Goal: Obtain resource: Download file/media

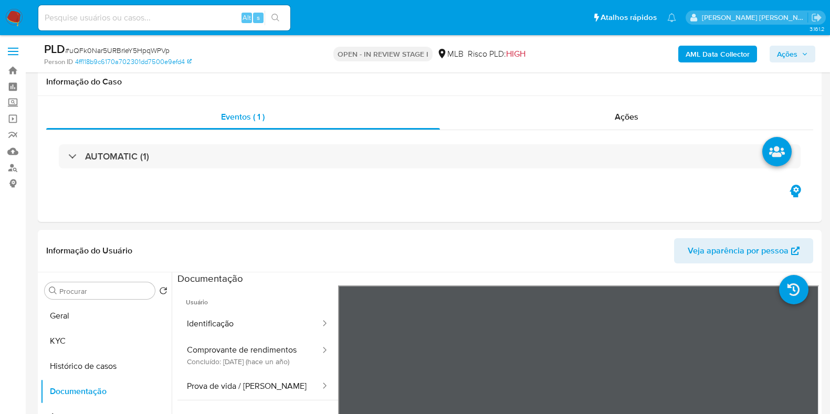
select select "10"
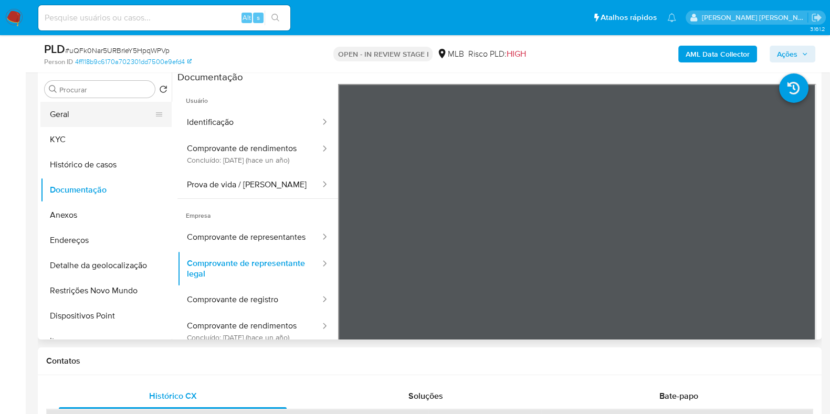
click at [107, 119] on button "Geral" at bounding box center [101, 114] width 123 height 25
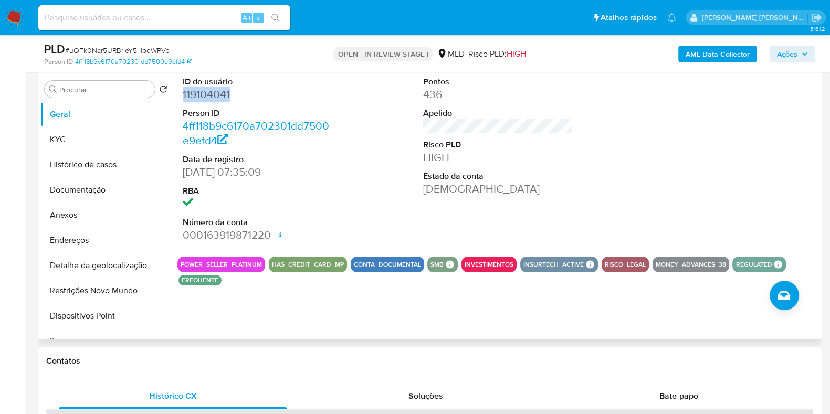
drag, startPoint x: 231, startPoint y: 97, endPoint x: 179, endPoint y: 91, distance: 52.3
click at [179, 91] on div "ID do usuário 119104041 Person ID 4ff118b9c6170a702301dd7500e9efd4 Data de regi…" at bounding box center [258, 160] width 161 height 178
copy dd "119104041"
click at [109, 265] on button "Detalhe da geolocalização" at bounding box center [101, 265] width 123 height 25
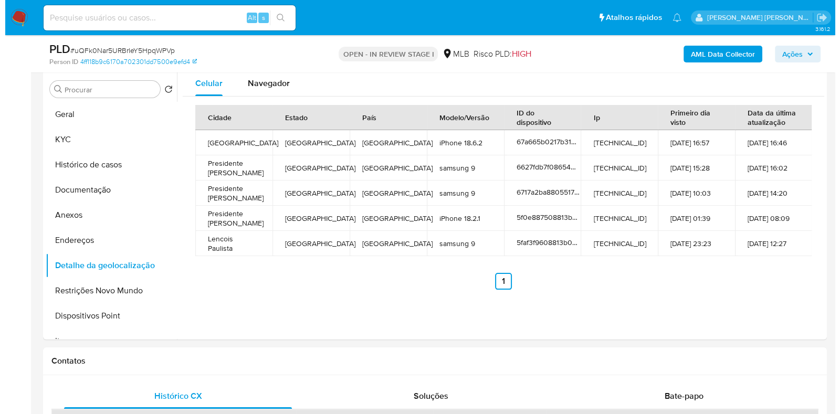
scroll to position [197, 0]
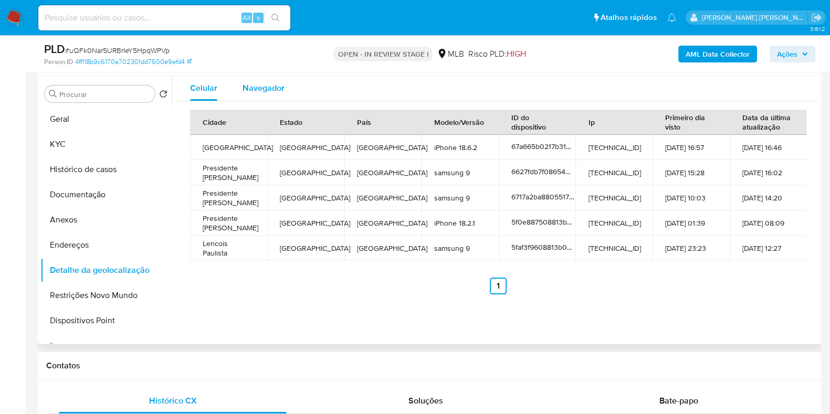
click at [256, 98] on div "Navegador" at bounding box center [264, 88] width 42 height 25
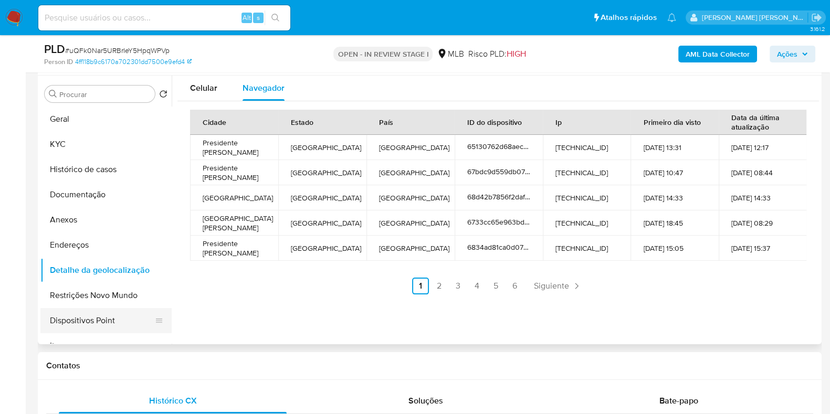
click at [98, 324] on button "Dispositivos Point" at bounding box center [101, 320] width 123 height 25
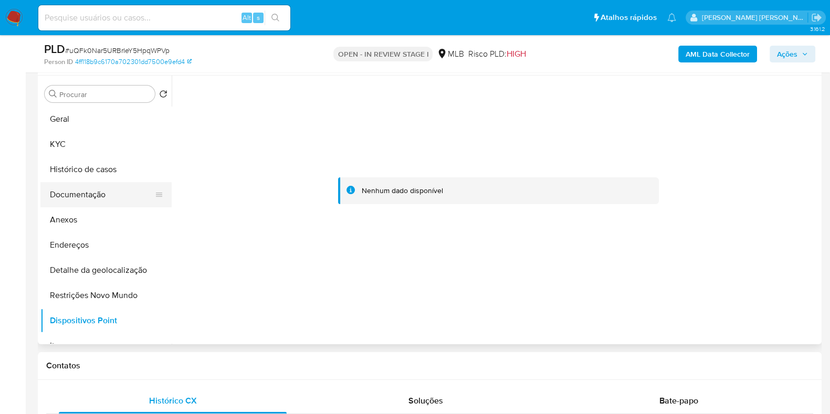
click at [66, 198] on button "Documentação" at bounding box center [101, 194] width 123 height 25
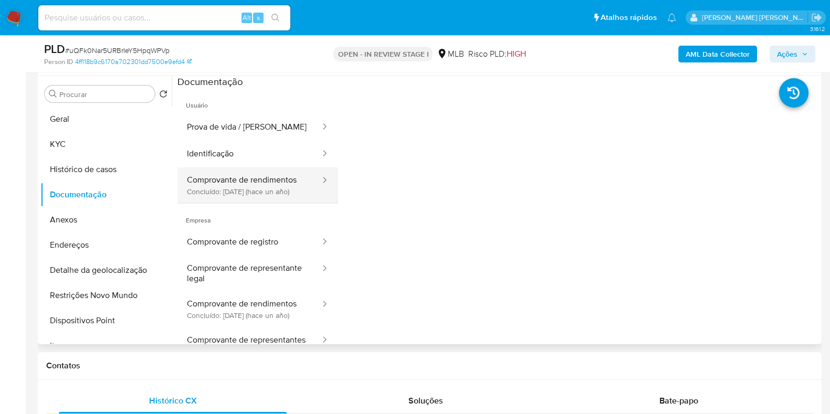
click at [252, 202] on button "Comprovante de rendimentos Concluído: 13/09/2024 (hace un año)" at bounding box center [250, 186] width 144 height 36
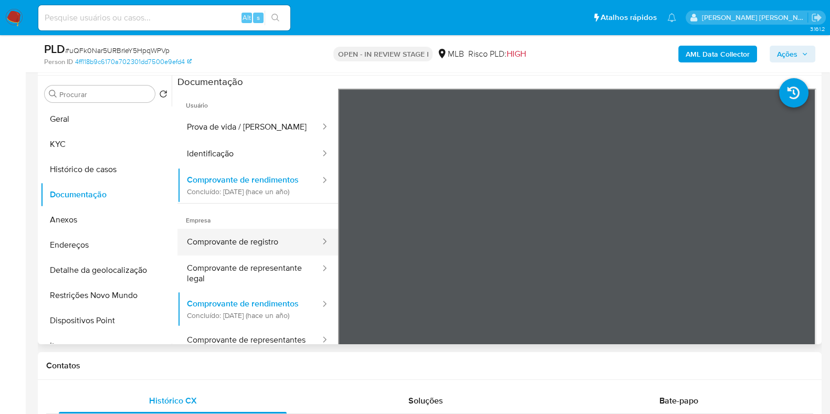
click at [248, 256] on button "Comprovante de registro" at bounding box center [250, 242] width 144 height 27
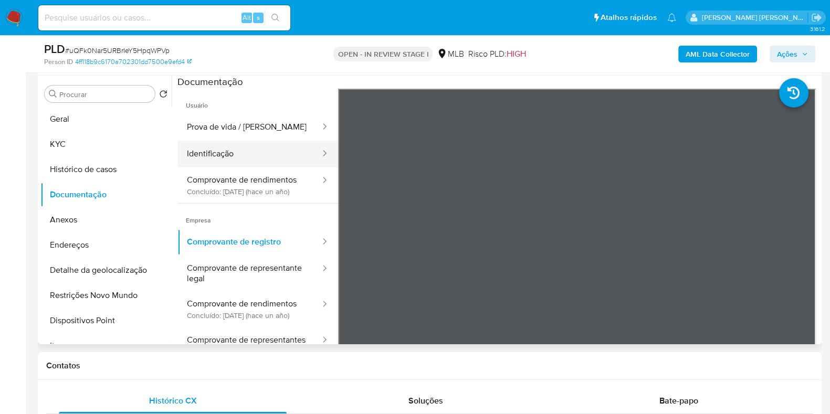
click at [242, 153] on button "Identificação" at bounding box center [250, 154] width 144 height 27
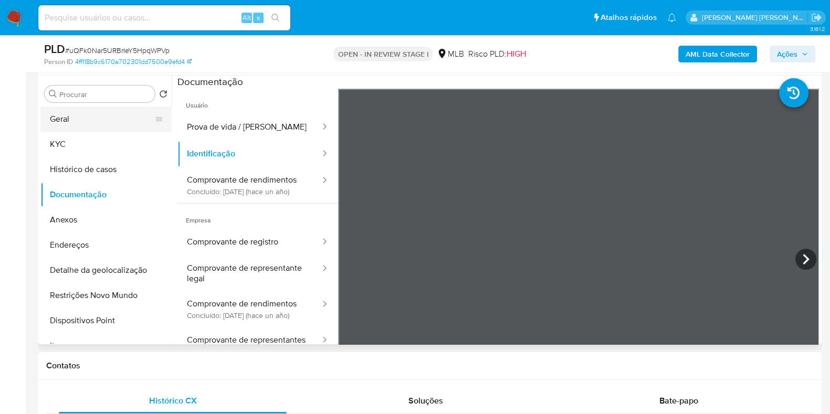
click at [104, 113] on button "Geral" at bounding box center [101, 119] width 123 height 25
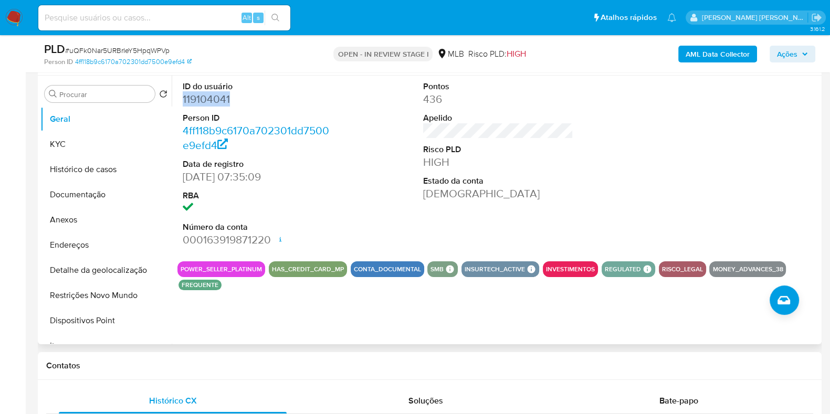
drag, startPoint x: 244, startPoint y: 98, endPoint x: 178, endPoint y: 102, distance: 66.9
click at [178, 102] on div "ID do usuário 119104041 Person ID 4ff118b9c6170a702301dd7500e9efd4 Data de regi…" at bounding box center [258, 165] width 161 height 178
copy dd "119104041"
click at [725, 48] on b "AML Data Collector" at bounding box center [718, 54] width 64 height 17
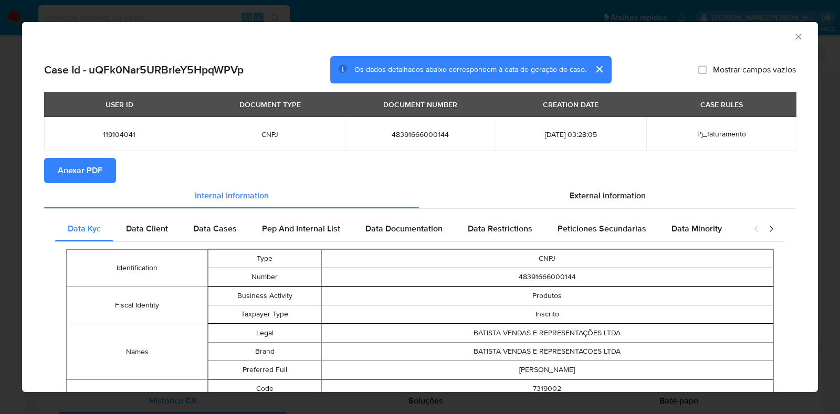
click at [63, 179] on span "Anexar PDF" at bounding box center [80, 170] width 45 height 23
click at [794, 34] on icon "Fechar a janela" at bounding box center [799, 37] width 11 height 11
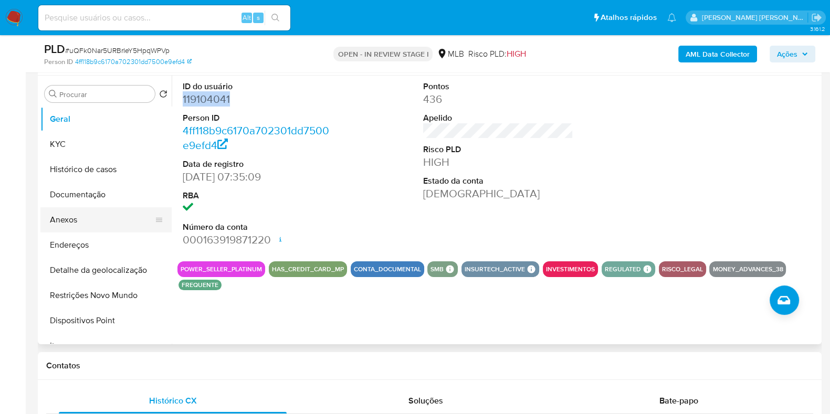
click at [102, 211] on button "Anexos" at bounding box center [101, 219] width 123 height 25
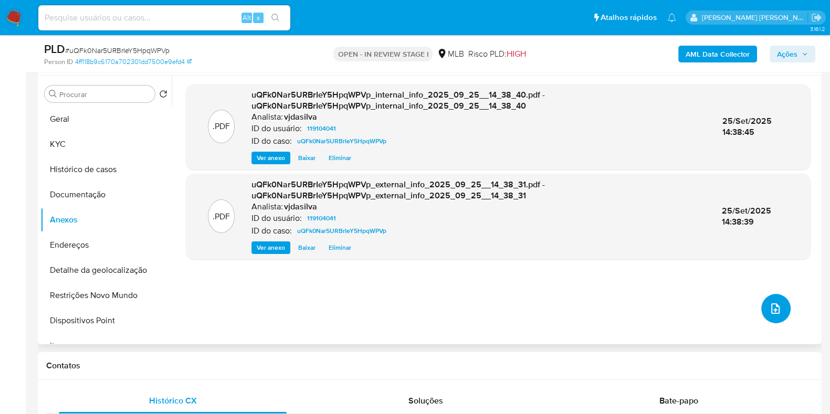
click at [775, 316] on button "upload-file" at bounding box center [776, 308] width 29 height 29
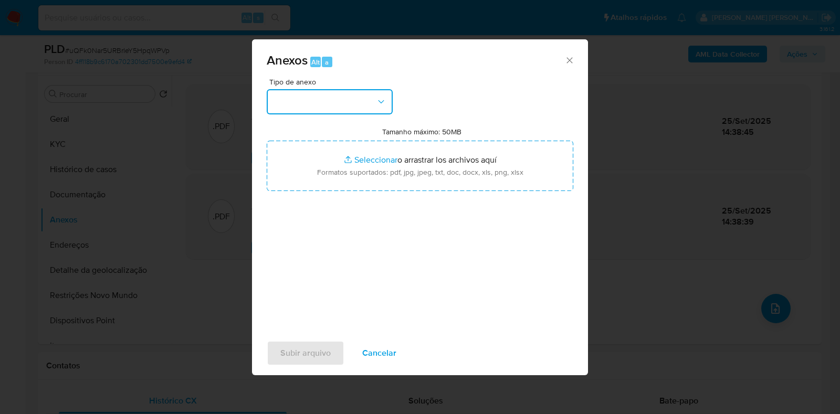
click at [372, 103] on button "button" at bounding box center [330, 101] width 126 height 25
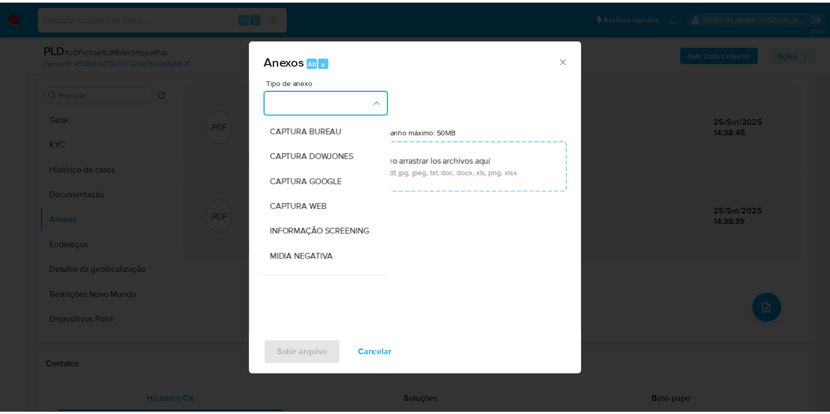
scroll to position [162, 0]
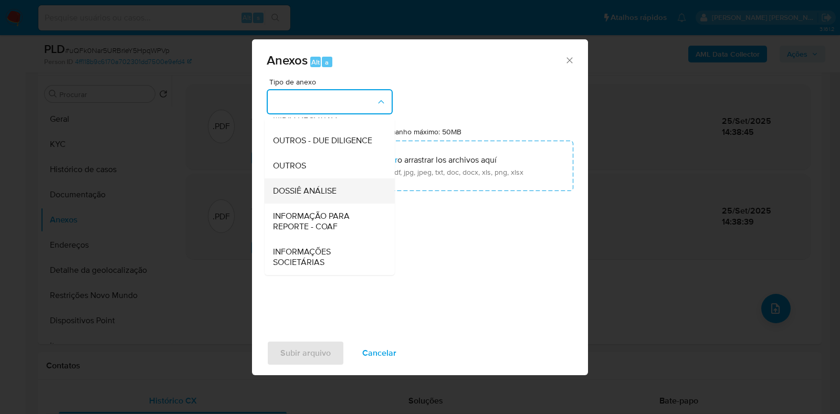
click at [346, 191] on div "DOSSIÊ ANÁLISE" at bounding box center [326, 191] width 107 height 25
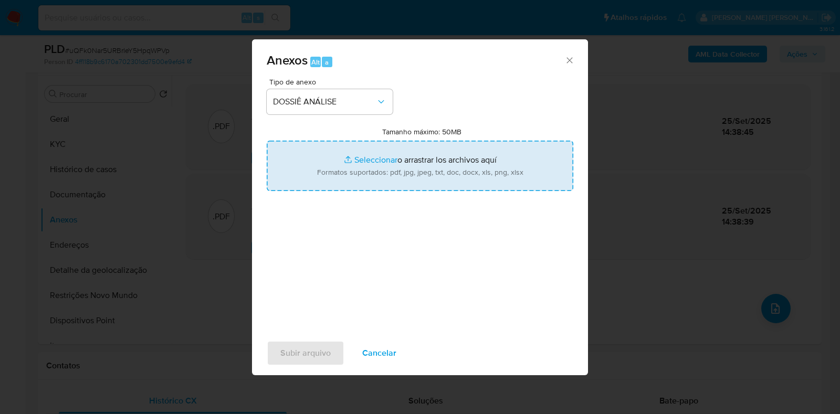
type input "C:\fakepath\SAR - XXXX - CNPJ 48391666000144 - BATISTA VENDAS E REPRESENTAÇÕES …"
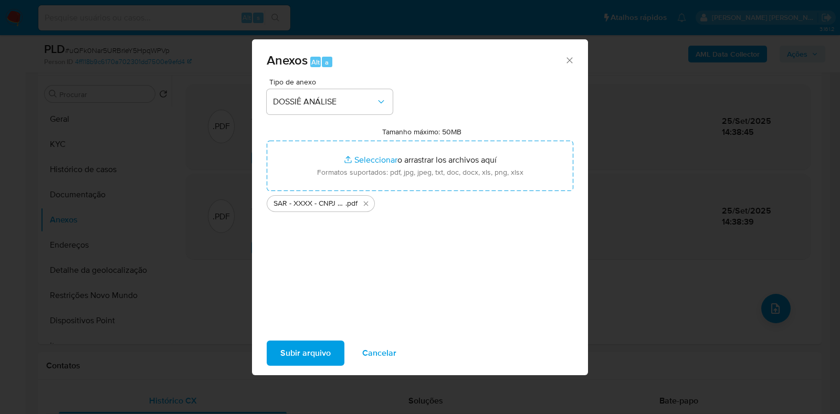
click at [294, 351] on span "Subir arquivo" at bounding box center [306, 353] width 50 height 23
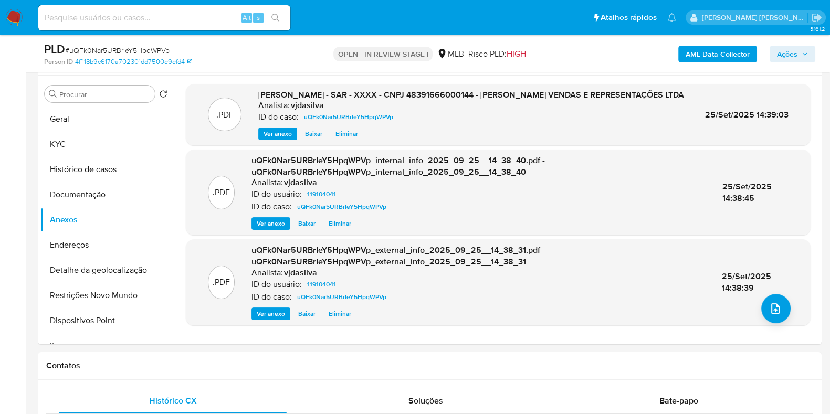
click at [781, 56] on span "Ações" at bounding box center [787, 54] width 20 height 17
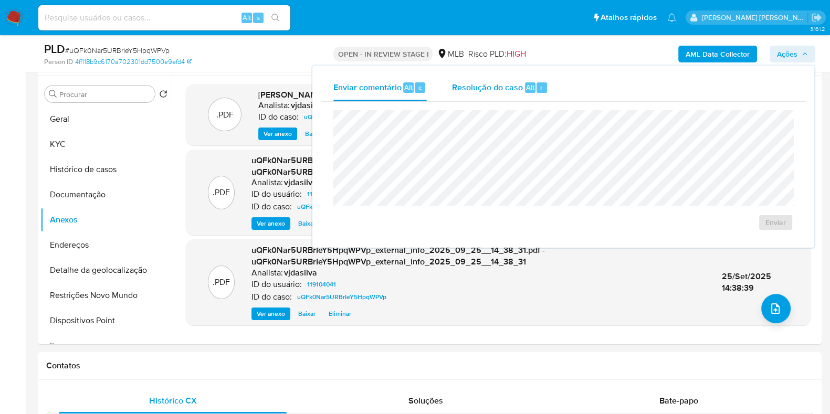
click at [493, 88] on span "Resolução do caso" at bounding box center [487, 87] width 71 height 12
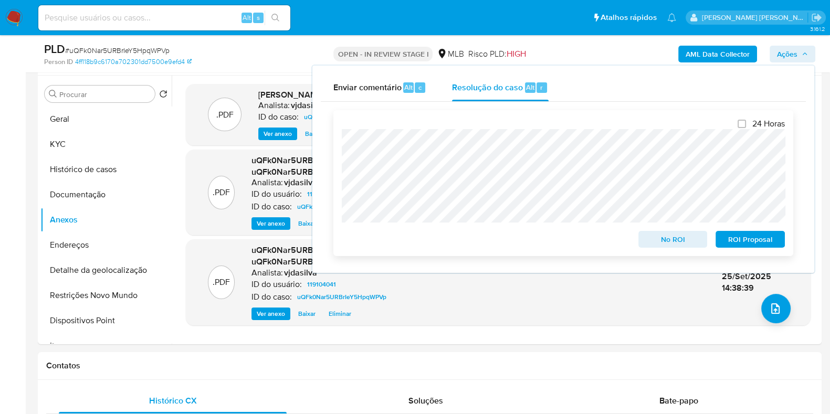
click at [735, 244] on span "ROI Proposal" at bounding box center [750, 239] width 55 height 15
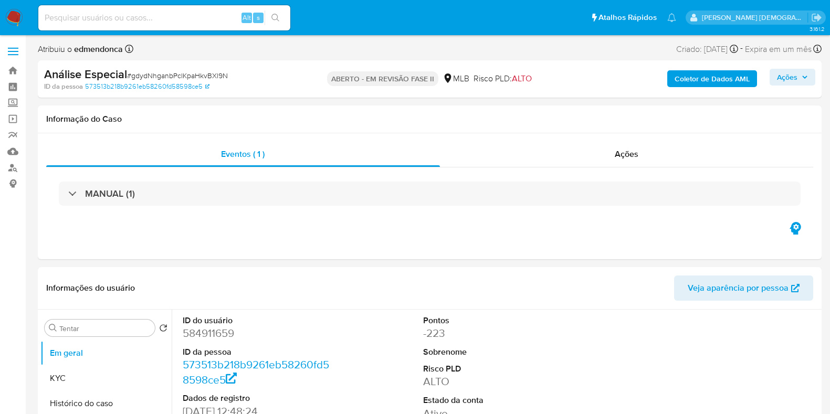
select select "10"
drag, startPoint x: 237, startPoint y: 335, endPoint x: 184, endPoint y: 332, distance: 52.6
click at [184, 332] on dd "584911659" at bounding box center [258, 333] width 150 height 15
copy font "584911659"
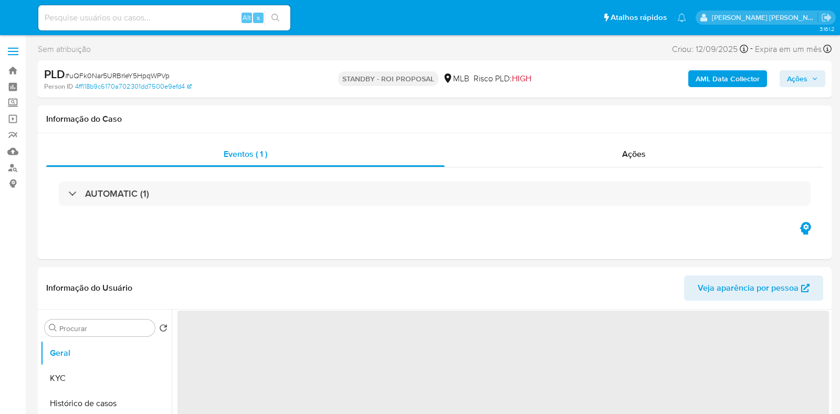
select select "10"
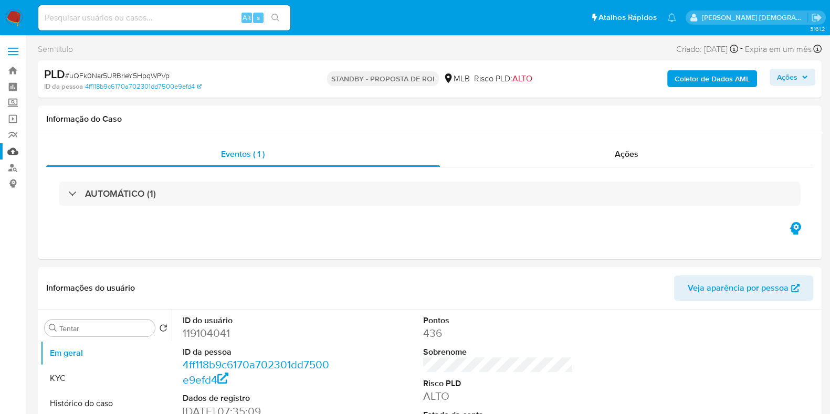
click at [12, 149] on link "Mulan" at bounding box center [62, 151] width 125 height 16
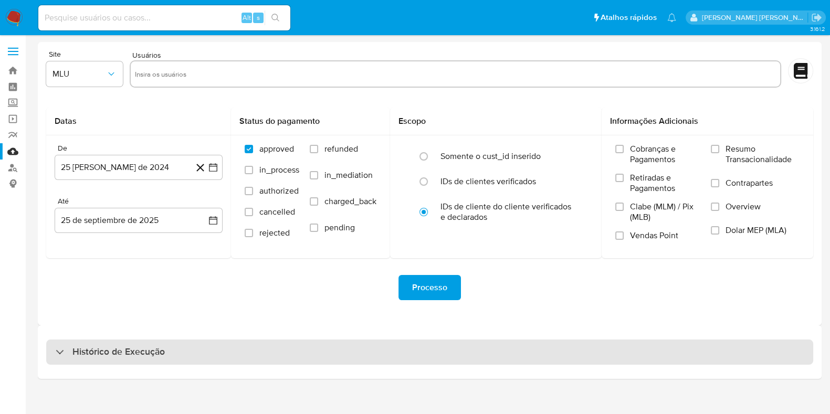
click at [148, 360] on div "Histórico de Execução" at bounding box center [429, 352] width 767 height 25
select select "10"
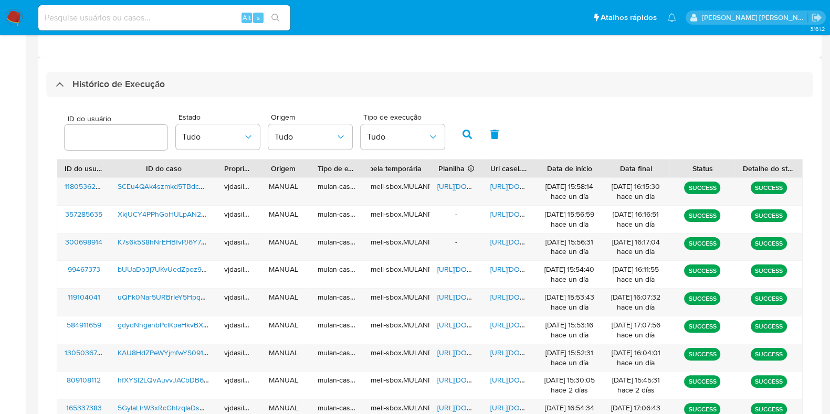
scroll to position [271, 0]
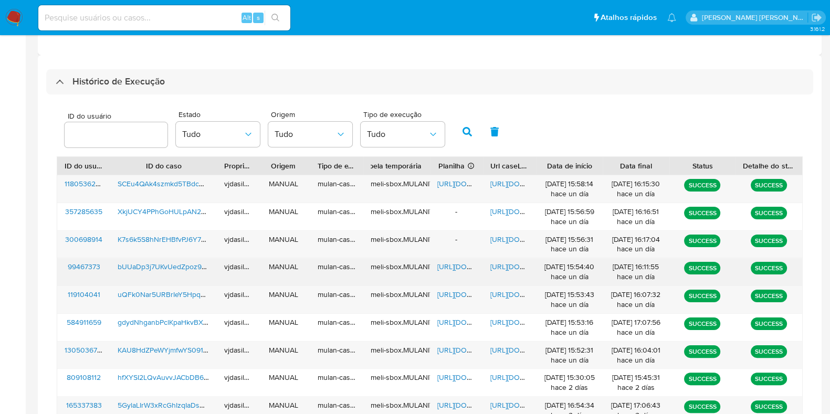
click at [510, 269] on span "https://docs.google.com/document/d/1Ts358xdtq_JiVoyKRNSqUfQnxe2u-EolXC0XYK6w-xw…" at bounding box center [527, 267] width 72 height 11
click at [451, 262] on span "https://docs.google.com/spreadsheets/d/1WNYmnCApcHgmhEF3pkrAXfukETaCPMCoZ-g8vgt…" at bounding box center [474, 267] width 72 height 11
click at [164, 266] on span "bUUaDp3j7UKvUedZpoz9BOYA" at bounding box center [169, 267] width 103 height 11
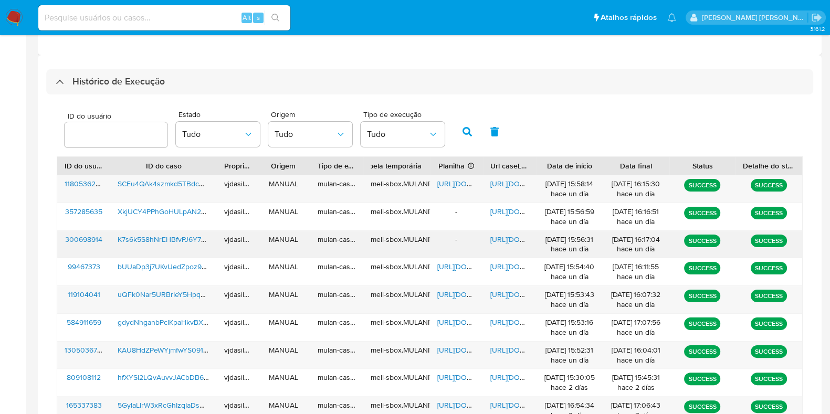
click at [162, 240] on span "K7s6k5S8hNrEHBfvPJ6Y73Xq" at bounding box center [166, 239] width 97 height 11
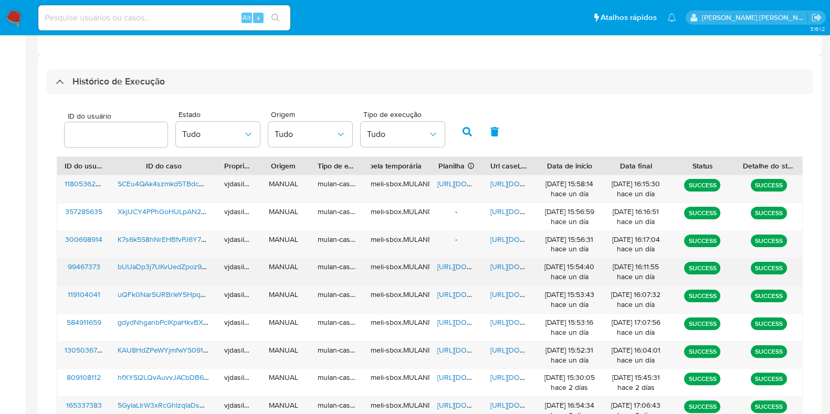
click at [499, 264] on span "https://docs.google.com/document/d/1Ts358xdtq_JiVoyKRNSqUfQnxe2u-EolXC0XYK6w-xw…" at bounding box center [527, 267] width 72 height 11
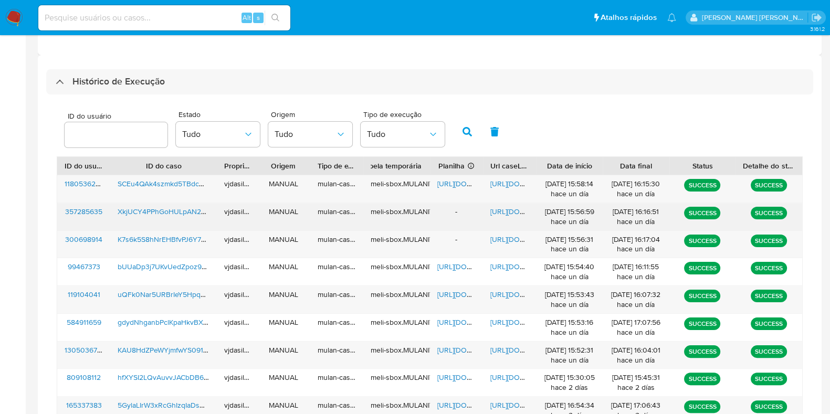
click at [181, 209] on span "XkjUCY4PPhGoHULpAN2BAjyK" at bounding box center [169, 211] width 102 height 11
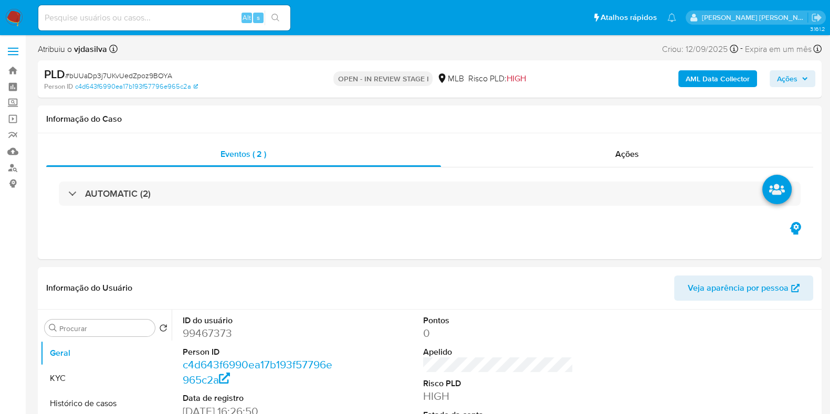
select select "10"
drag, startPoint x: 235, startPoint y: 333, endPoint x: 183, endPoint y: 333, distance: 52.0
click at [183, 333] on dd "99467373" at bounding box center [258, 333] width 150 height 15
copy dd "99467373"
click at [102, 406] on button "Histórico de casos" at bounding box center [101, 403] width 123 height 25
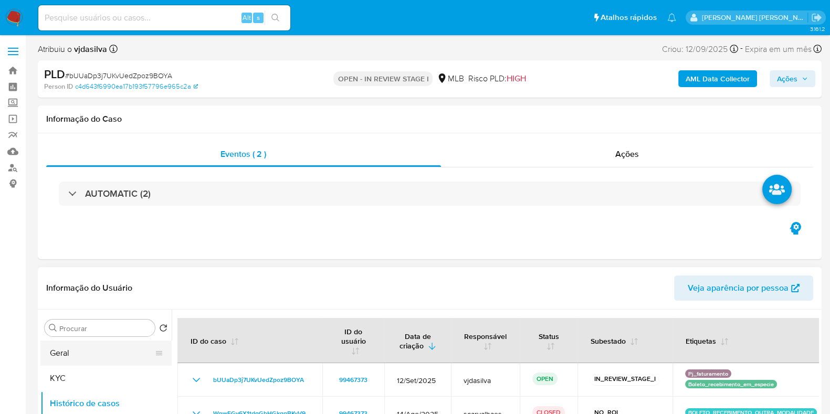
click at [96, 357] on button "Geral" at bounding box center [101, 353] width 123 height 25
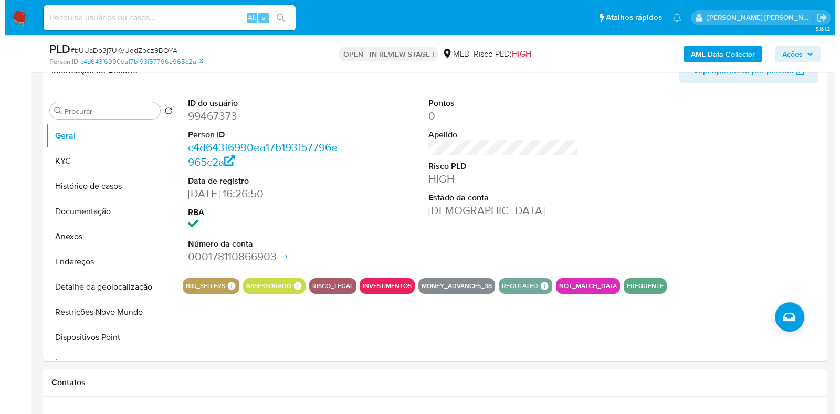
scroll to position [182, 0]
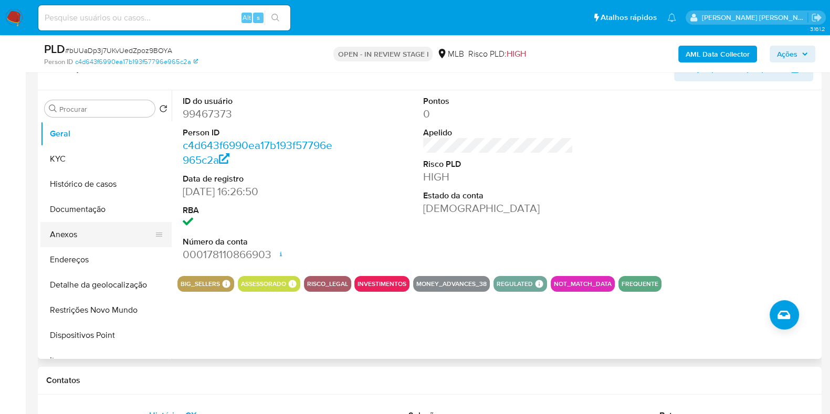
click at [95, 232] on button "Anexos" at bounding box center [101, 234] width 123 height 25
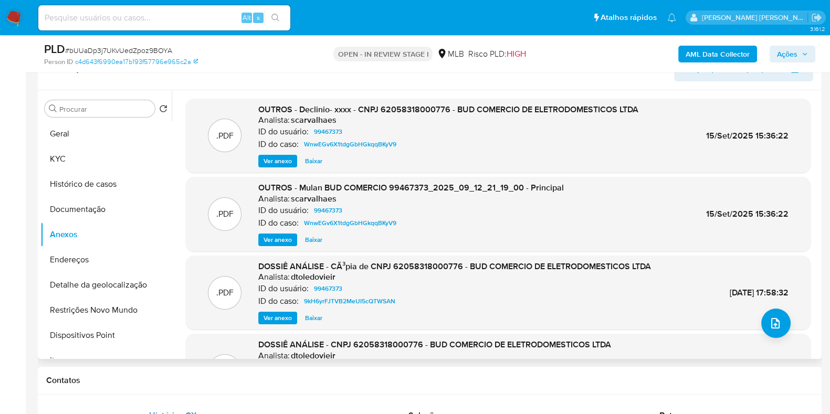
click at [276, 156] on span "Ver anexo" at bounding box center [278, 161] width 28 height 11
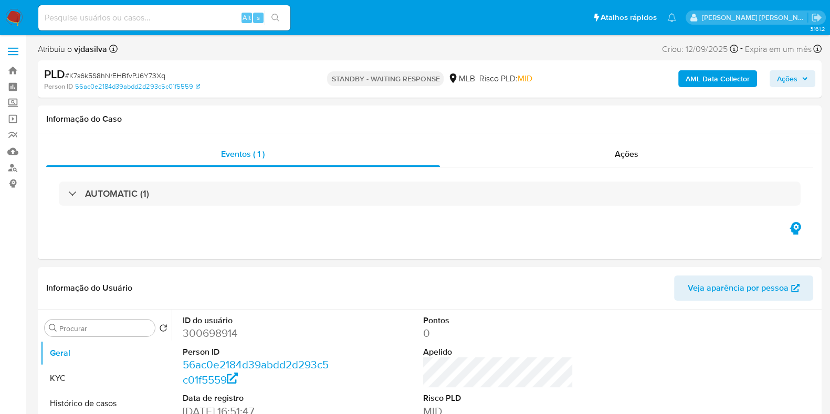
select select "10"
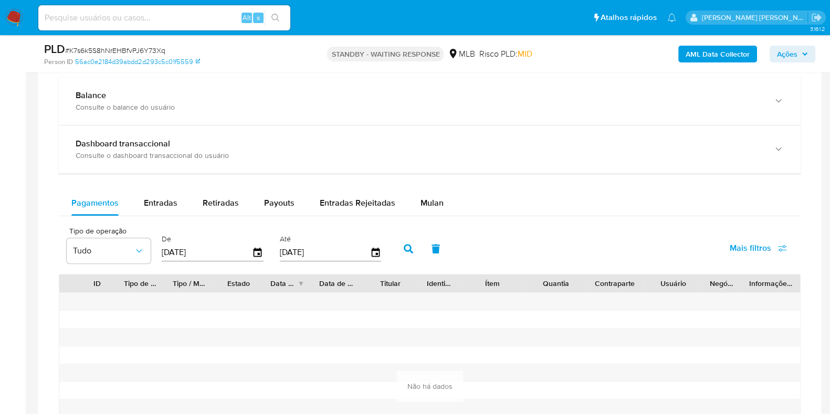
scroll to position [746, 0]
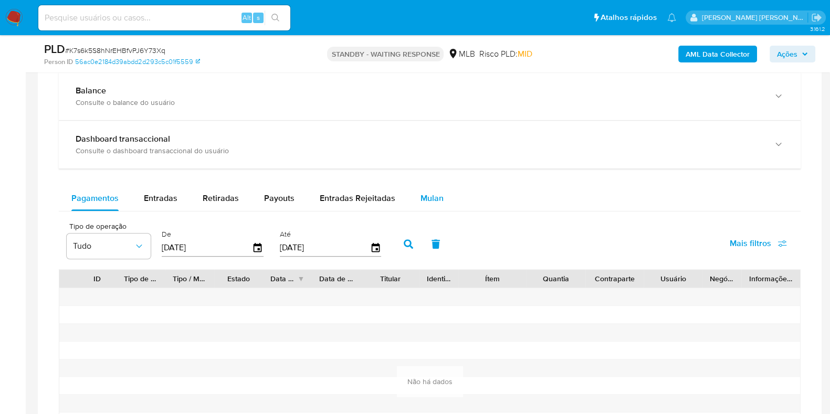
click at [434, 190] on div "Mulan" at bounding box center [432, 198] width 23 height 25
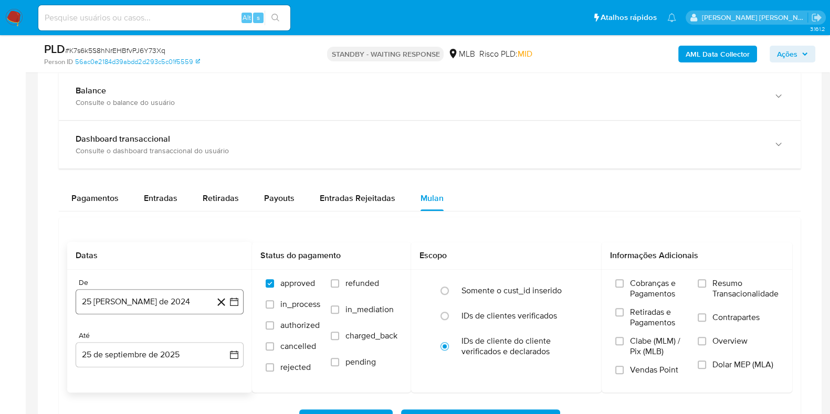
click at [132, 303] on button "25 [PERSON_NAME] de 2024" at bounding box center [160, 301] width 168 height 25
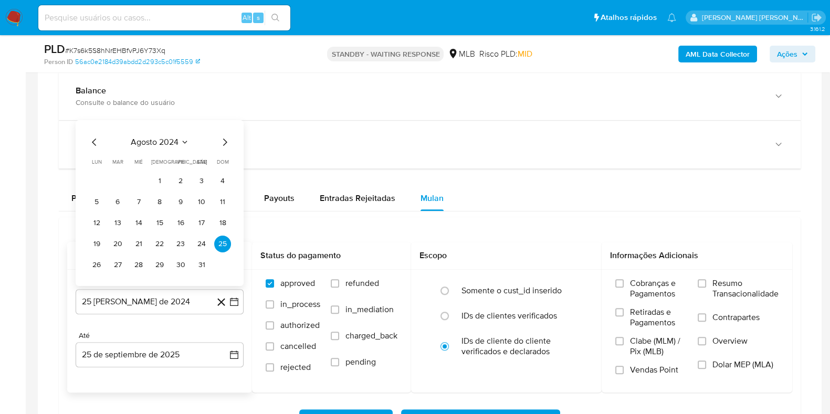
click at [160, 144] on span "agosto 2024" at bounding box center [155, 142] width 48 height 11
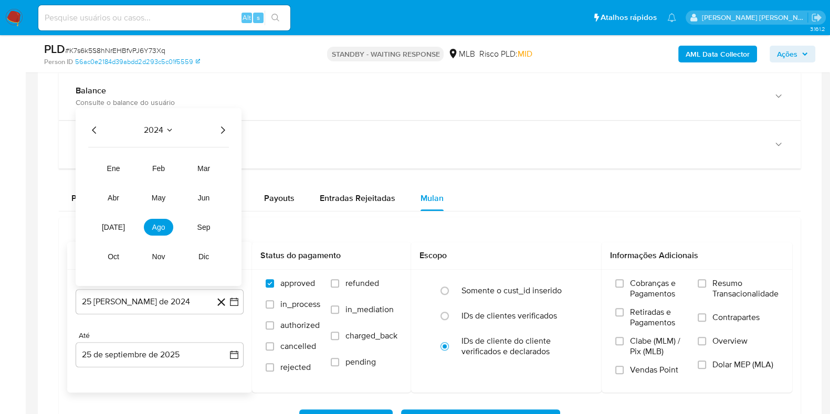
click at [223, 128] on icon "Año siguiente" at bounding box center [222, 130] width 13 height 13
click at [155, 226] on span "ago" at bounding box center [158, 227] width 13 height 8
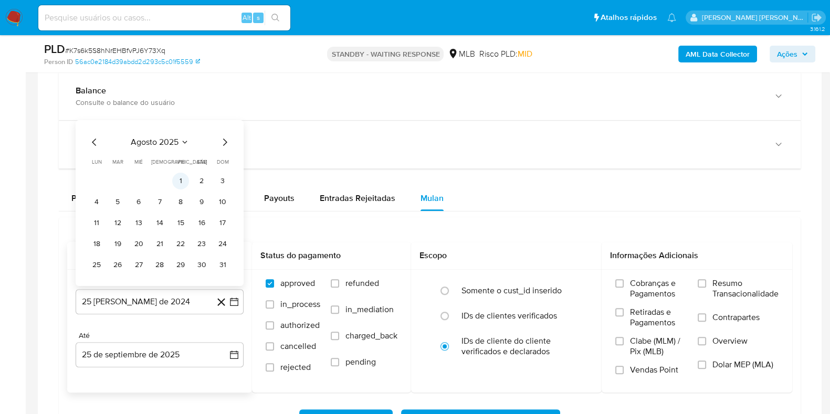
click at [180, 176] on button "1" at bounding box center [180, 181] width 17 height 17
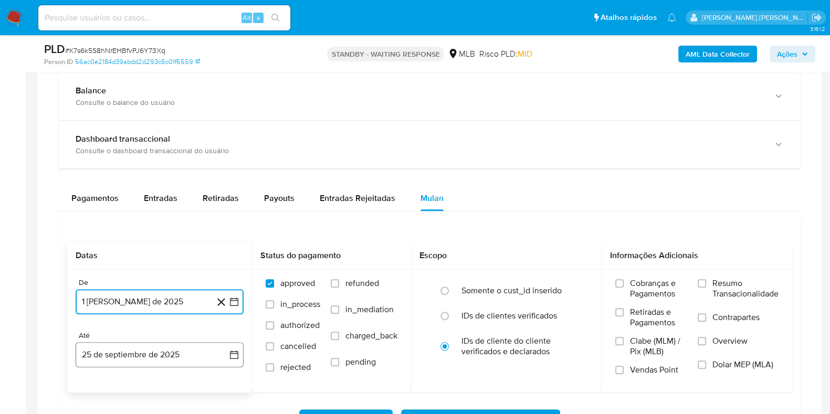
click at [134, 358] on button "25 de septiembre de 2025" at bounding box center [160, 354] width 168 height 25
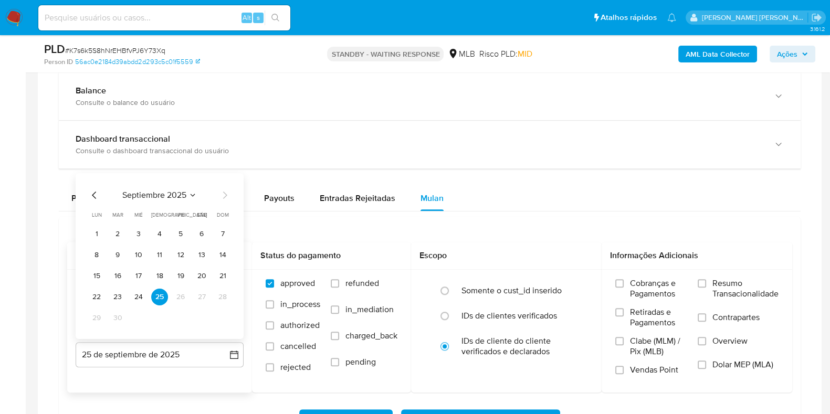
click at [97, 203] on div "septiembre 2025 septiembre 2025 lun lunes mar martes mié miércoles jue jueves v…" at bounding box center [159, 258] width 143 height 138
click at [92, 199] on icon "Mes anterior" at bounding box center [94, 195] width 13 height 13
click at [223, 320] on button "31" at bounding box center [222, 318] width 17 height 17
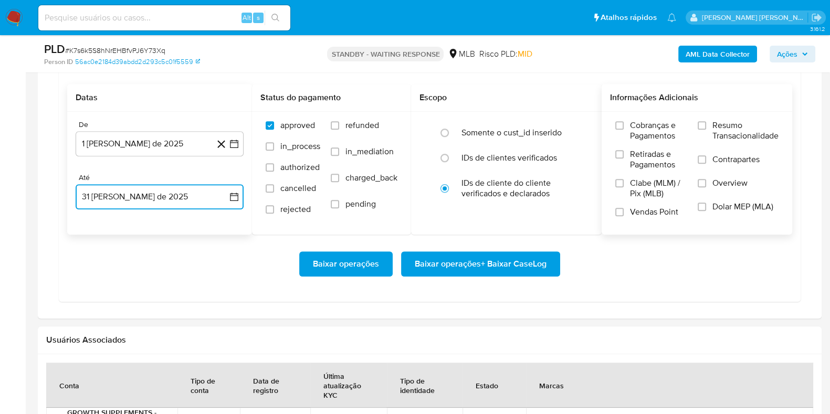
scroll to position [902, 0]
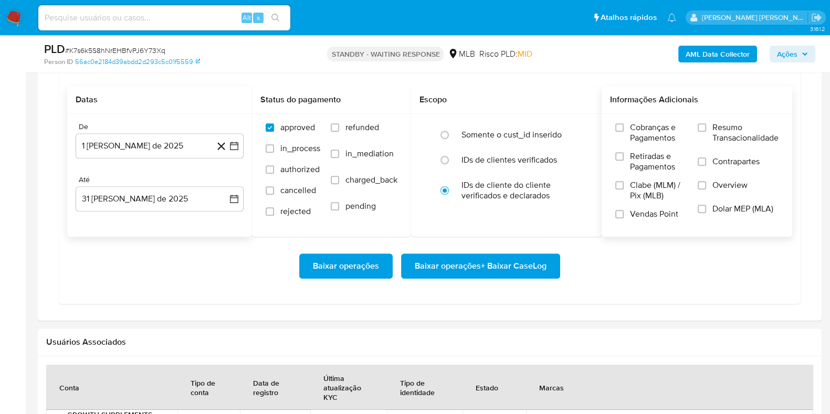
click at [721, 132] on span "Resumo Transacionalidade" at bounding box center [746, 132] width 66 height 21
click at [707, 132] on input "Resumo Transacionalidade" at bounding box center [702, 127] width 8 height 8
click at [717, 159] on span "Contrapartes" at bounding box center [736, 162] width 47 height 11
click at [707, 159] on input "Contrapartes" at bounding box center [702, 162] width 8 height 8
click at [326, 269] on span "Baixar operações" at bounding box center [346, 266] width 66 height 23
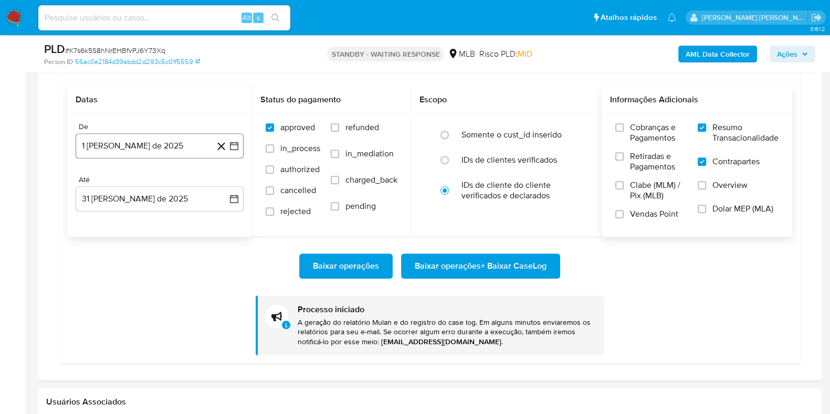
click at [199, 144] on button "1 [PERSON_NAME] de 2025" at bounding box center [160, 145] width 168 height 25
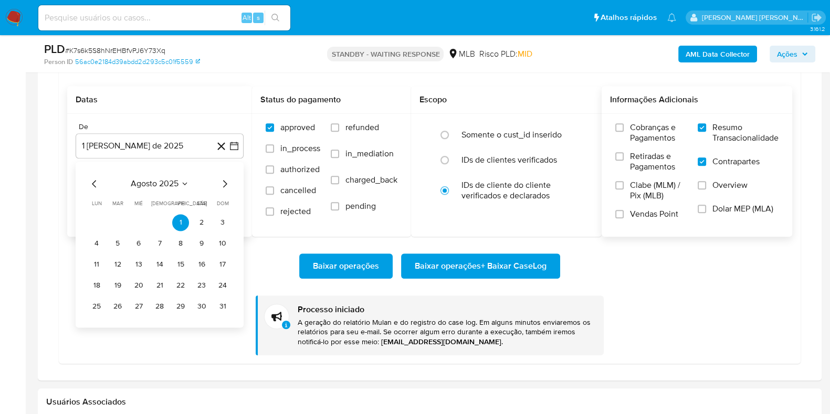
click at [229, 185] on icon "Mes siguiente" at bounding box center [225, 184] width 13 height 13
click at [98, 222] on button "1" at bounding box center [96, 222] width 17 height 17
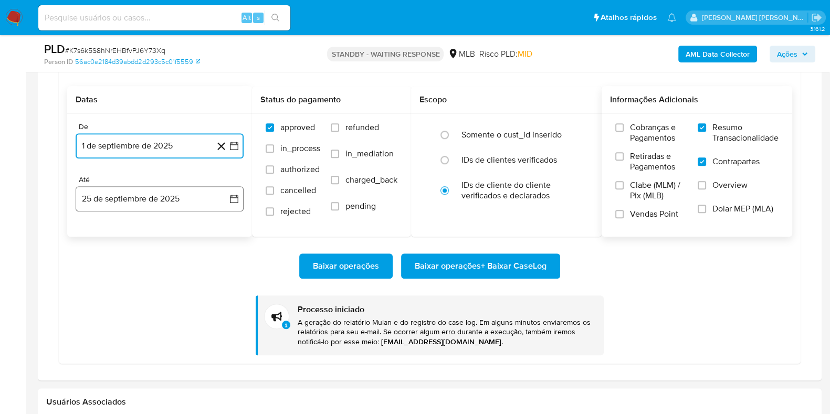
click at [155, 191] on button "25 de septiembre de 2025" at bounding box center [160, 198] width 168 height 25
click at [119, 341] on button "23" at bounding box center [117, 338] width 17 height 17
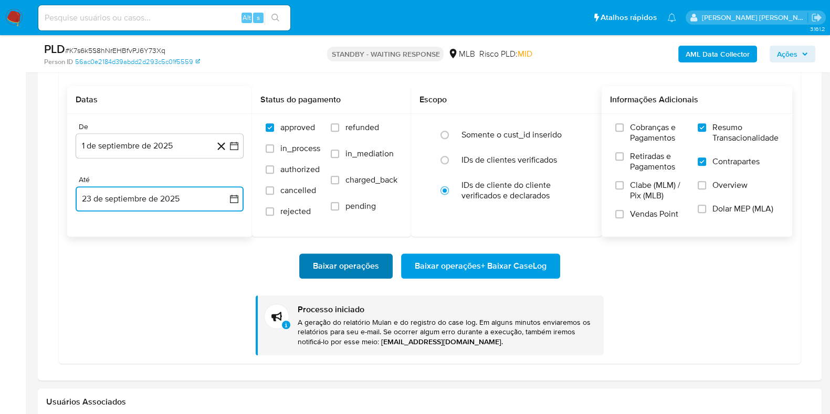
click at [360, 267] on span "Baixar operações" at bounding box center [346, 266] width 66 height 23
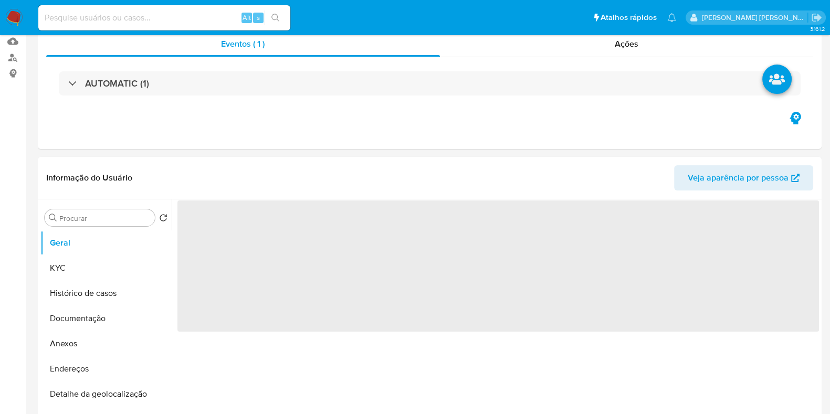
select select "10"
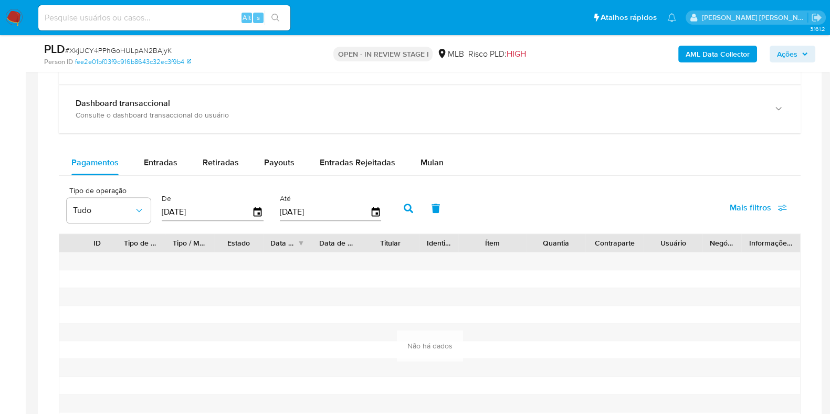
scroll to position [811, 0]
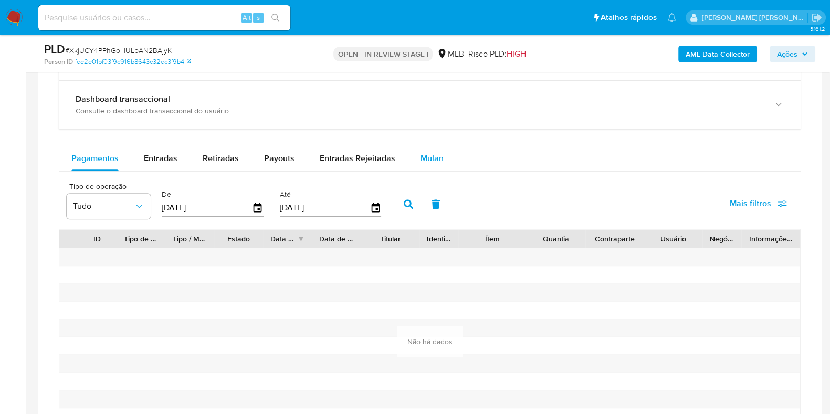
click at [434, 152] on span "Mulan" at bounding box center [432, 158] width 23 height 12
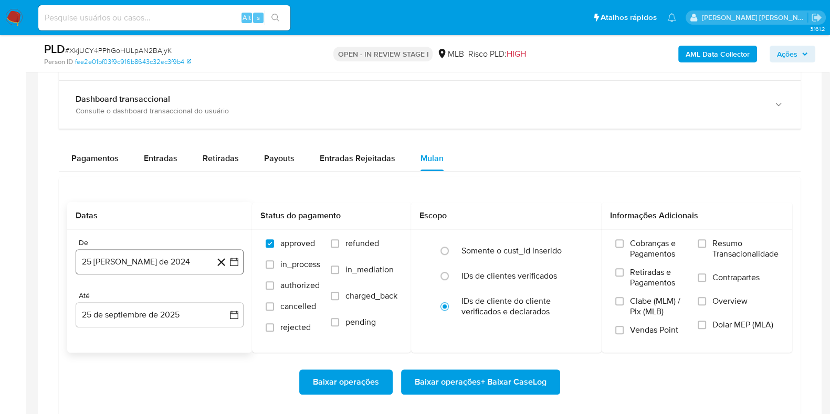
click at [188, 251] on button "25 [PERSON_NAME] de 2024" at bounding box center [160, 262] width 168 height 25
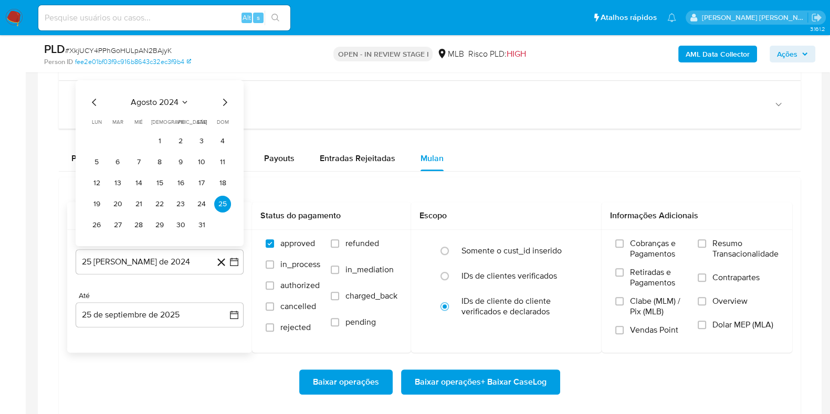
click at [172, 105] on span "agosto 2024" at bounding box center [155, 102] width 48 height 11
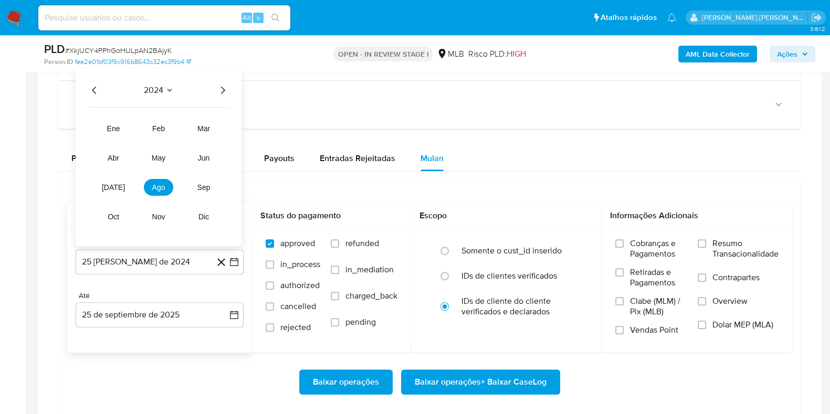
click at [223, 90] on icon "Año siguiente" at bounding box center [222, 90] width 13 height 13
click at [155, 185] on span "ago" at bounding box center [158, 187] width 13 height 8
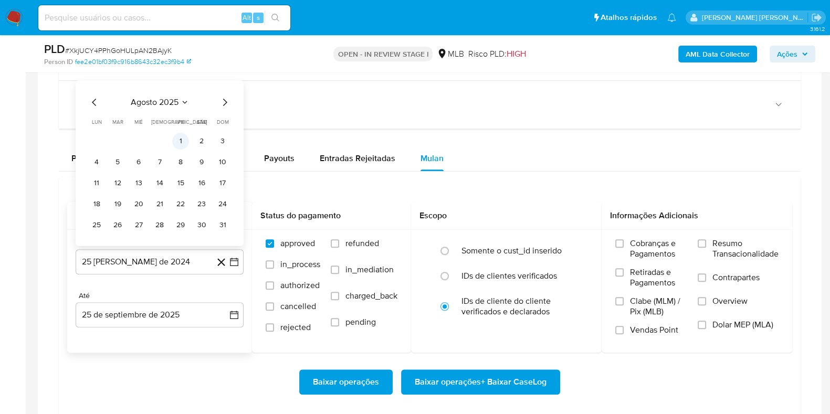
click at [180, 143] on button "1" at bounding box center [180, 141] width 17 height 17
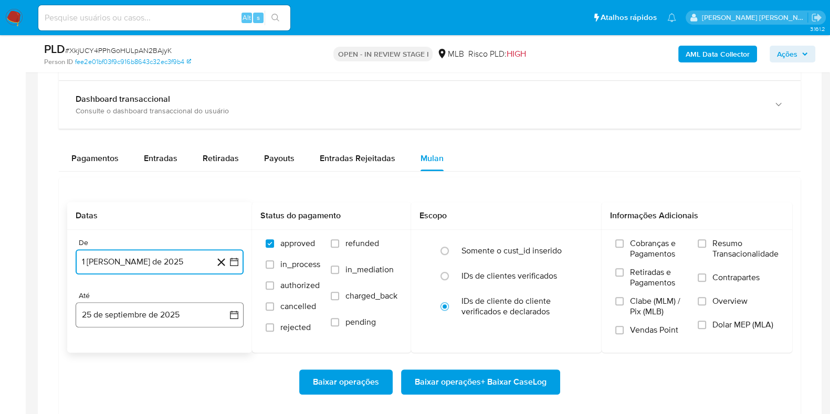
click at [158, 316] on button "25 de septiembre de 2025" at bounding box center [160, 315] width 168 height 25
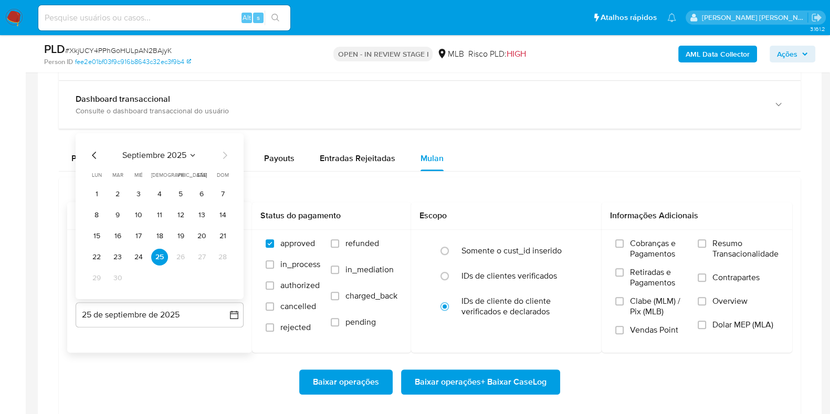
click at [94, 152] on icon "Mes anterior" at bounding box center [94, 155] width 4 height 7
click at [218, 277] on button "31" at bounding box center [222, 278] width 17 height 17
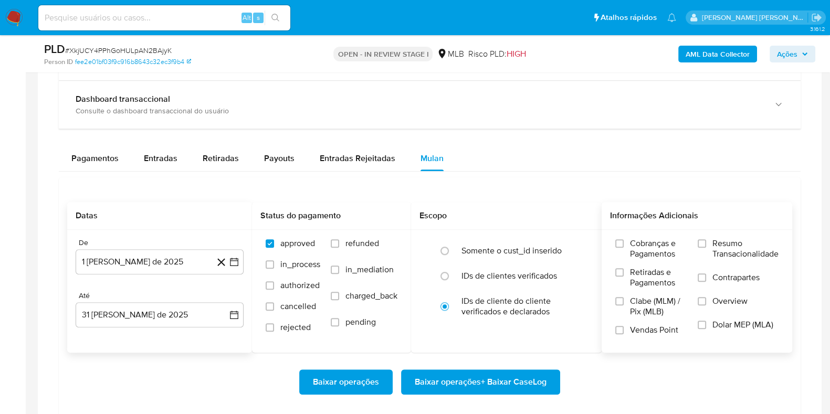
click at [721, 244] on span "Resumo Transacionalidade" at bounding box center [746, 248] width 66 height 21
click at [707, 244] on input "Resumo Transacionalidade" at bounding box center [702, 244] width 8 height 8
click at [719, 280] on span "Contrapartes" at bounding box center [736, 278] width 47 height 11
click at [707, 280] on input "Contrapartes" at bounding box center [702, 278] width 8 height 8
click at [365, 387] on span "Baixar operações" at bounding box center [346, 382] width 66 height 23
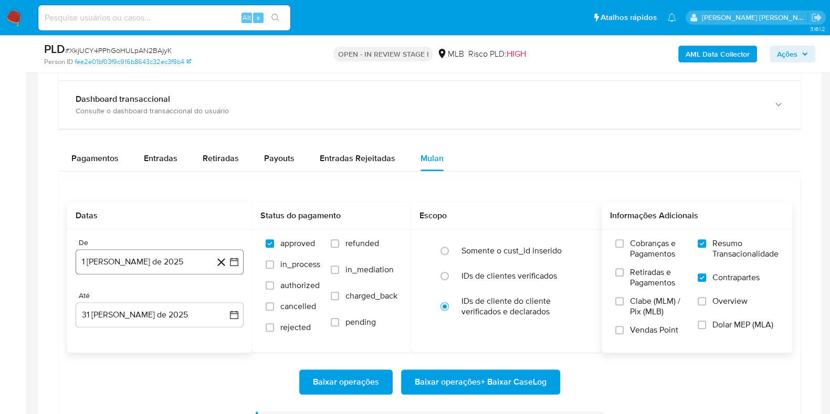
click at [188, 263] on button "1 [PERSON_NAME] de 2025" at bounding box center [160, 262] width 168 height 25
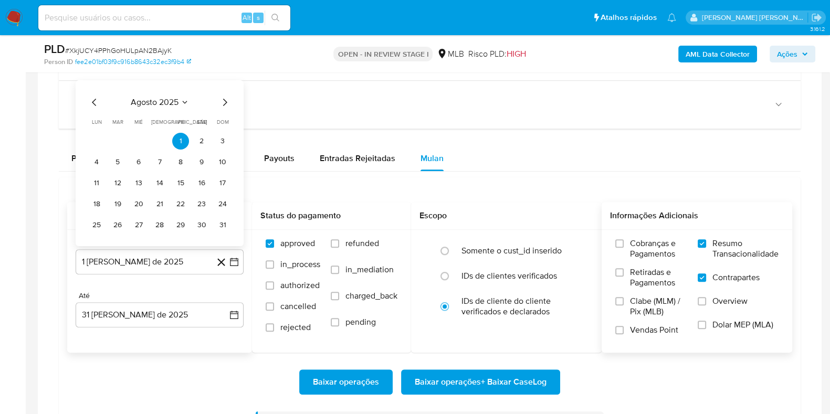
click at [232, 108] on div "agosto 2025 agosto 2025 lun lunes mar martes mié miércoles jue jueves vie viern…" at bounding box center [160, 163] width 168 height 166
click at [229, 99] on icon "Mes siguiente" at bounding box center [225, 102] width 13 height 13
click at [96, 141] on button "1" at bounding box center [96, 141] width 17 height 17
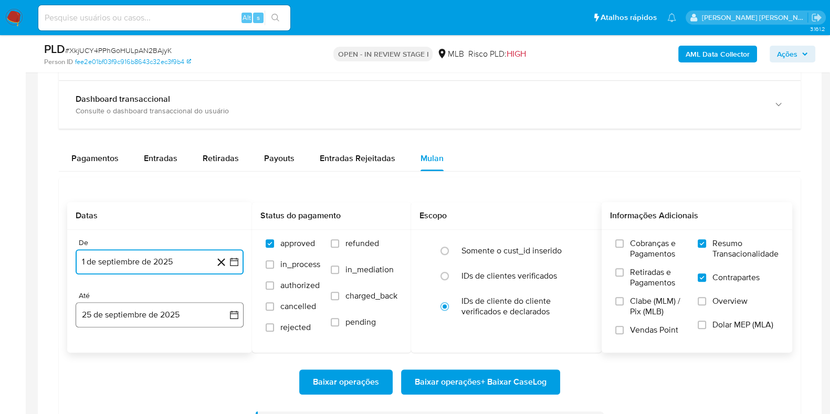
click at [150, 319] on button "25 de septiembre de 2025" at bounding box center [160, 315] width 168 height 25
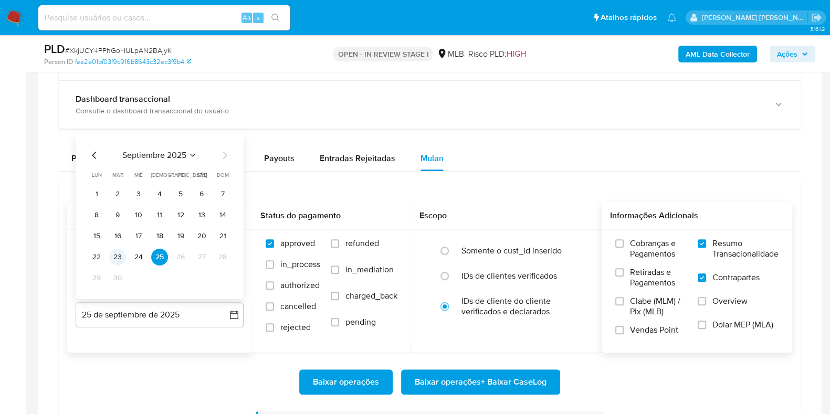
click at [110, 254] on button "23" at bounding box center [117, 257] width 17 height 17
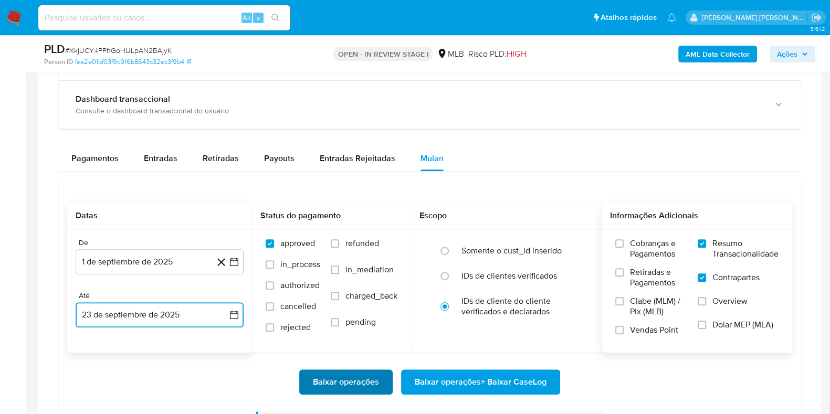
click at [362, 371] on span "Baixar operações" at bounding box center [346, 382] width 66 height 23
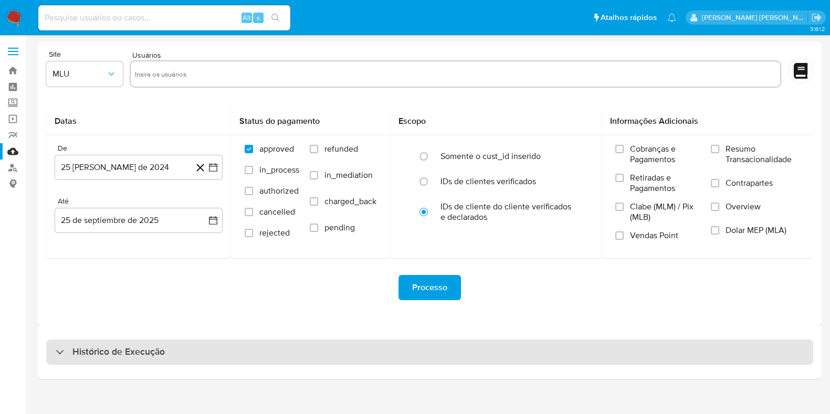
click at [144, 347] on h3 "Histórico de Execução" at bounding box center [118, 352] width 92 height 13
select select "10"
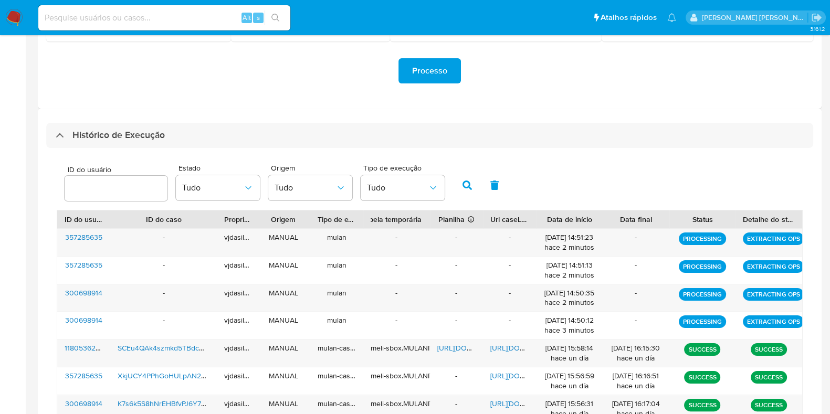
scroll to position [220, 0]
